Goal: Transaction & Acquisition: Subscribe to service/newsletter

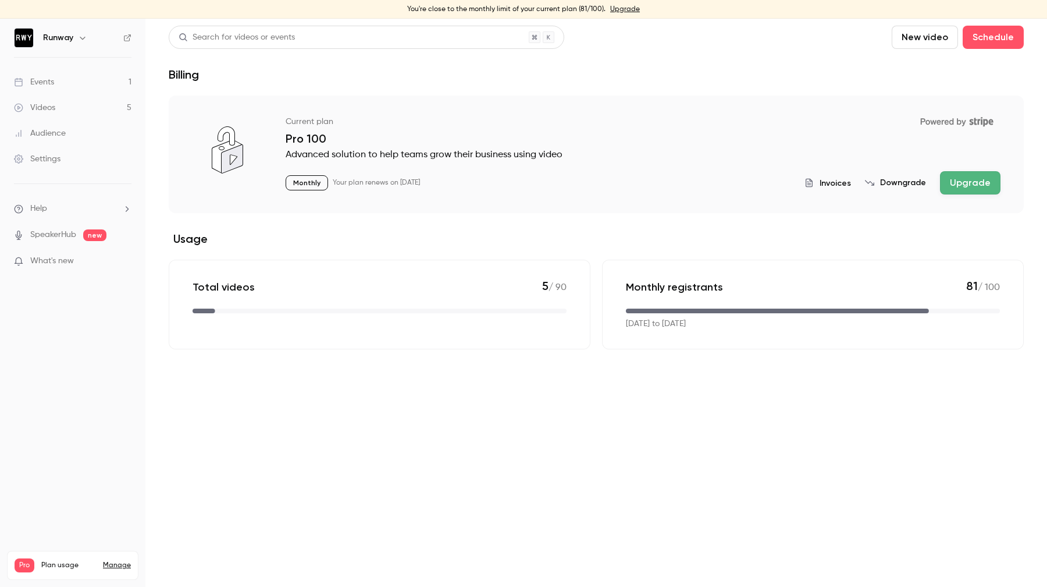
click at [113, 560] on link "Manage" at bounding box center [117, 564] width 28 height 9
click at [625, 8] on link "Upgrade" at bounding box center [625, 9] width 30 height 9
click at [109, 560] on link "Manage" at bounding box center [117, 564] width 28 height 9
click at [956, 178] on button "Upgrade" at bounding box center [970, 182] width 61 height 23
